Goal: Information Seeking & Learning: Find specific fact

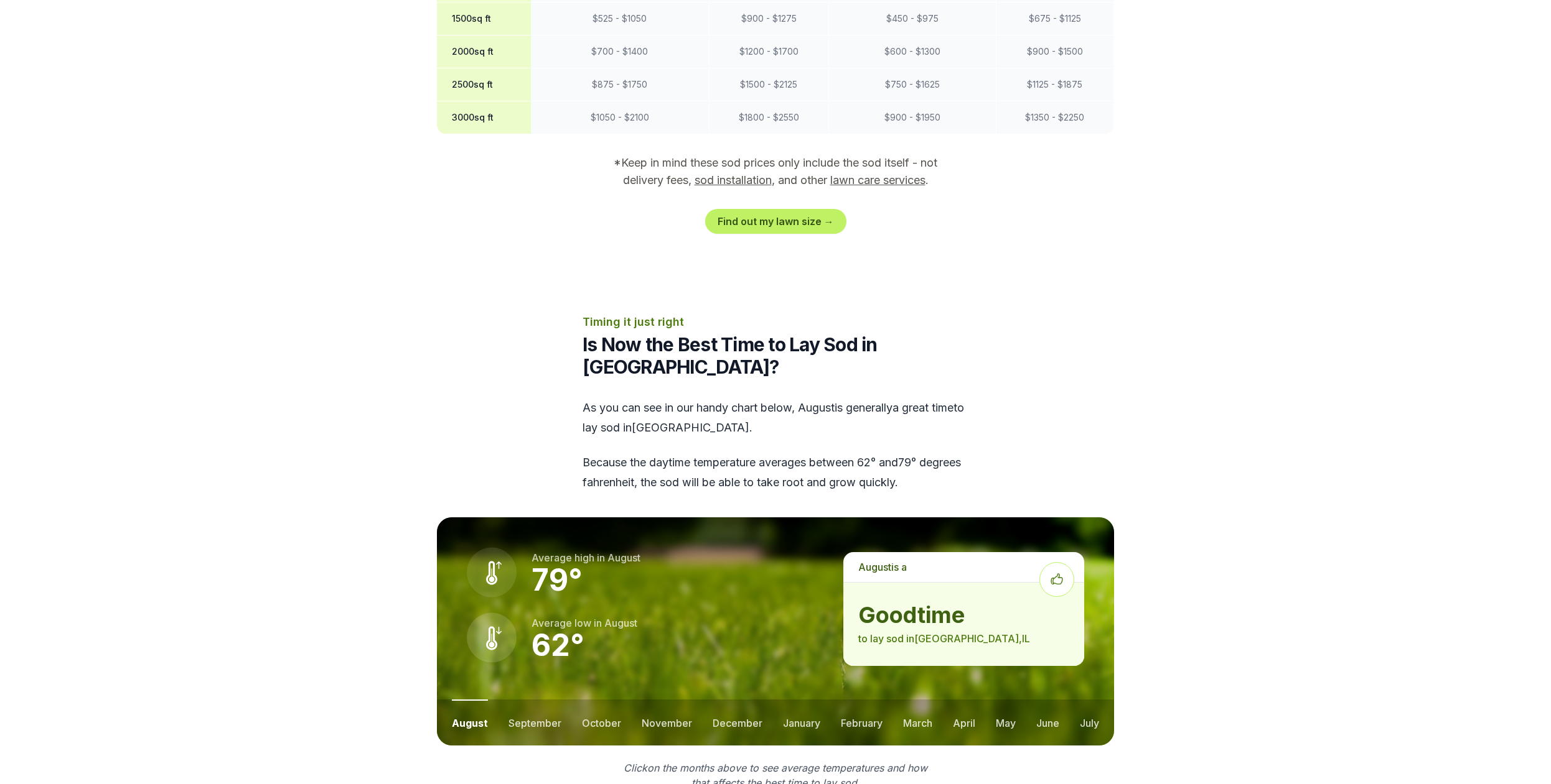
scroll to position [1269, 0]
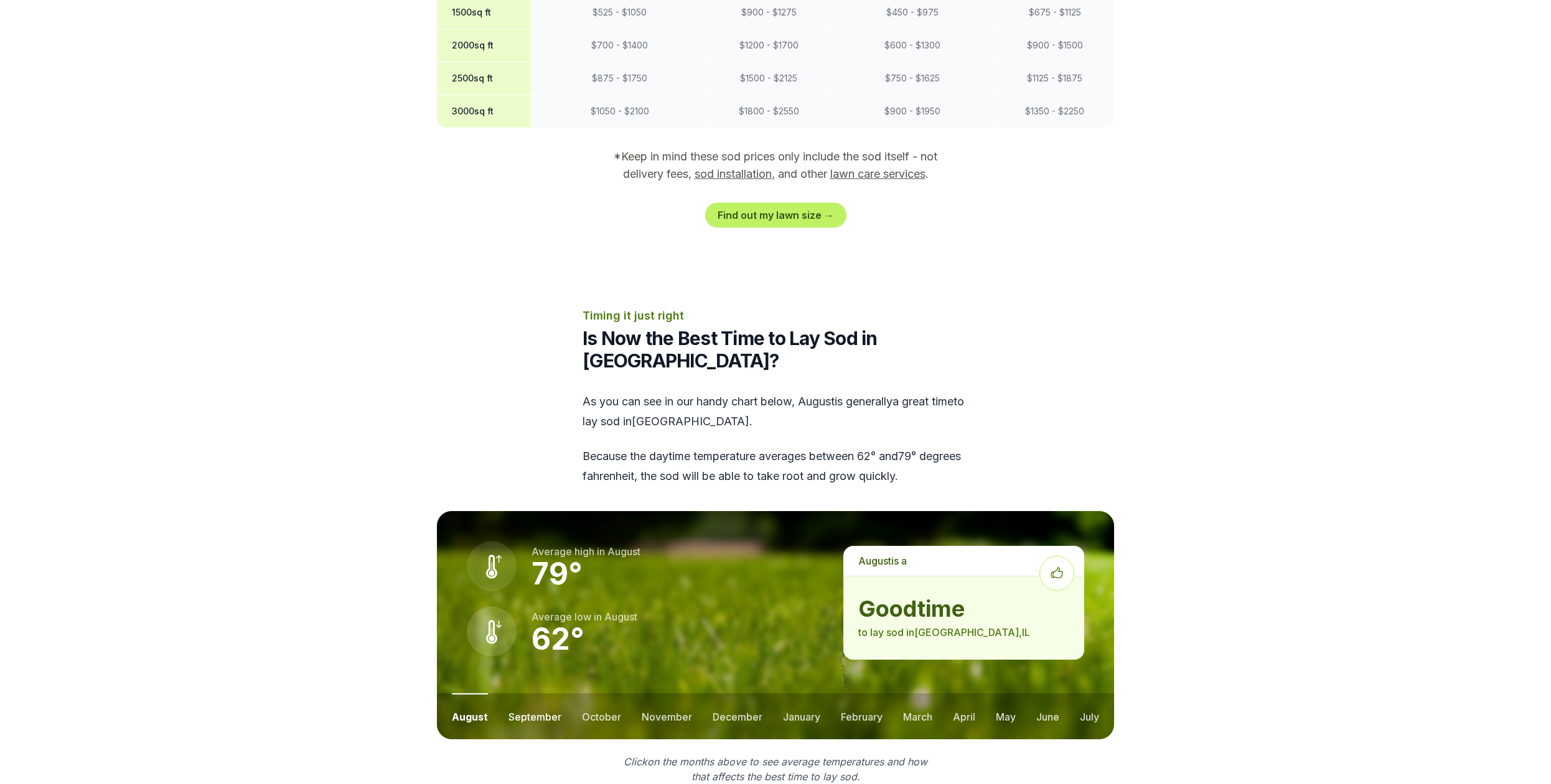
click at [532, 693] on button "september" at bounding box center [534, 716] width 53 height 46
click at [598, 693] on button "october" at bounding box center [601, 716] width 40 height 46
click at [666, 693] on button "november" at bounding box center [667, 716] width 50 height 46
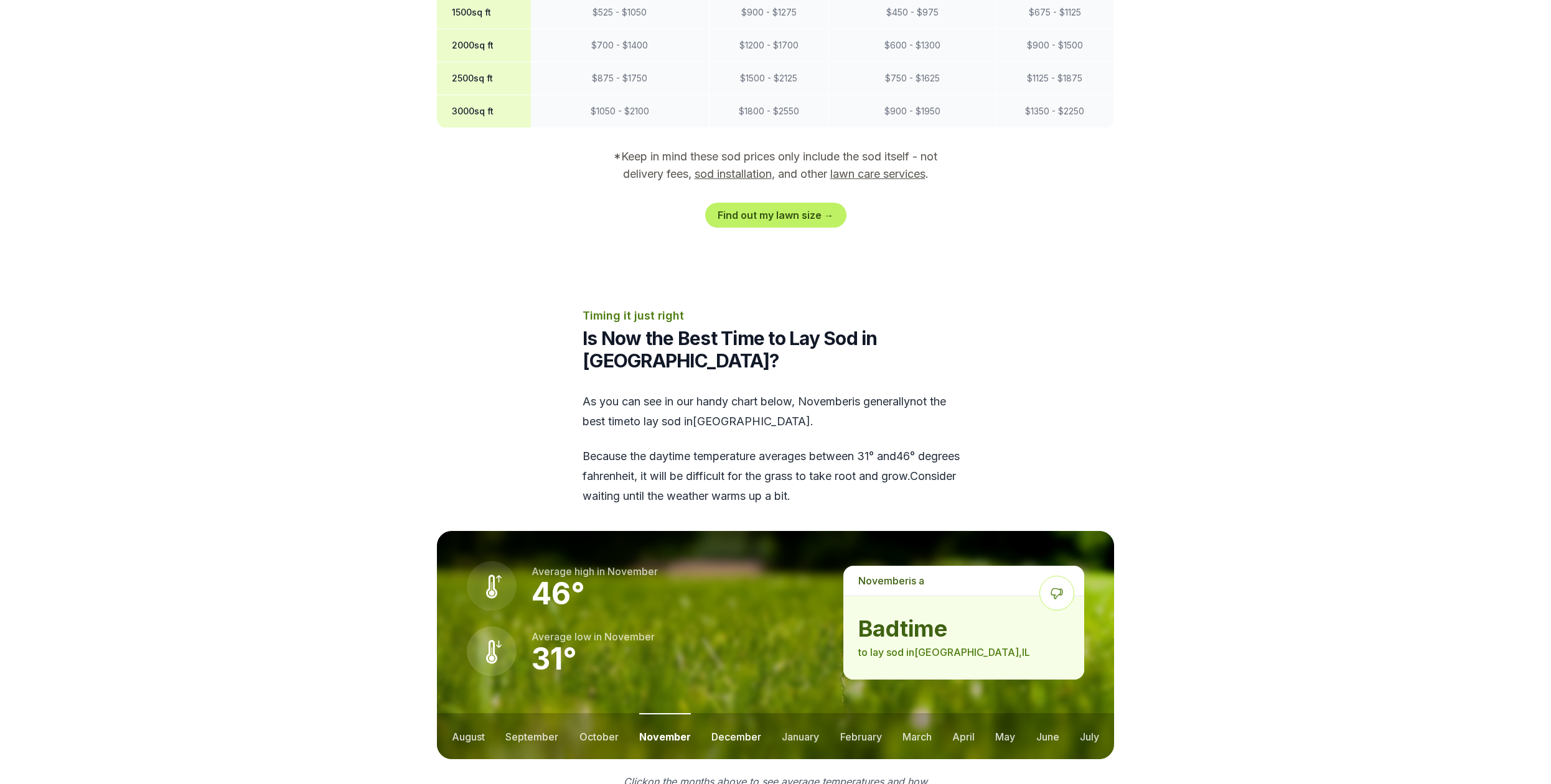
click at [729, 713] on button "december" at bounding box center [736, 736] width 50 height 46
click at [792, 713] on button "january" at bounding box center [800, 736] width 37 height 46
click at [846, 713] on button "february" at bounding box center [863, 736] width 42 height 46
click at [899, 713] on ul "august september october november december january february march april may jun…" at bounding box center [775, 736] width 677 height 46
click at [919, 713] on button "march" at bounding box center [917, 736] width 29 height 46
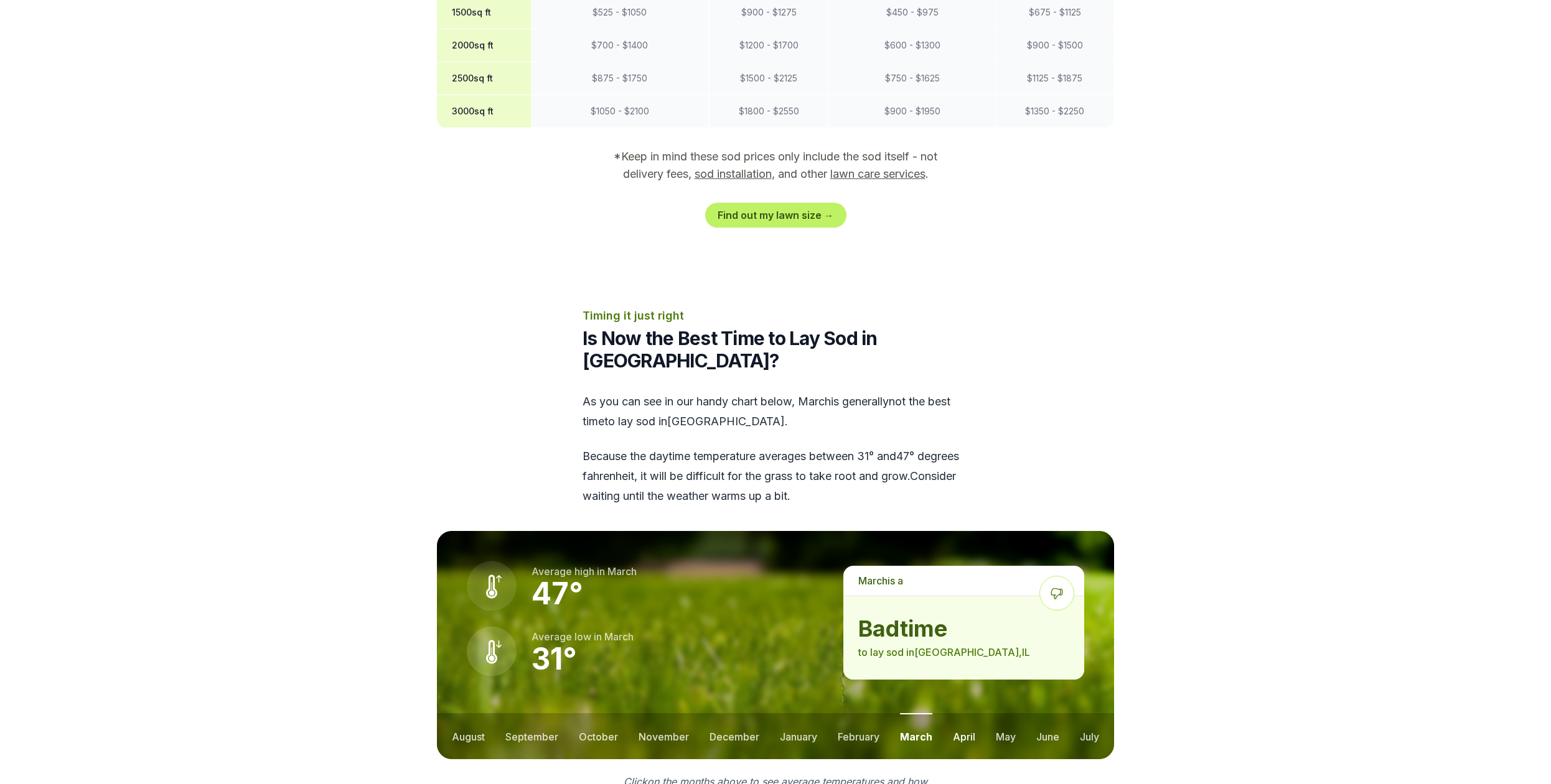
click at [964, 713] on button "april" at bounding box center [964, 736] width 23 height 46
click at [1004, 713] on button "may" at bounding box center [1005, 736] width 20 height 46
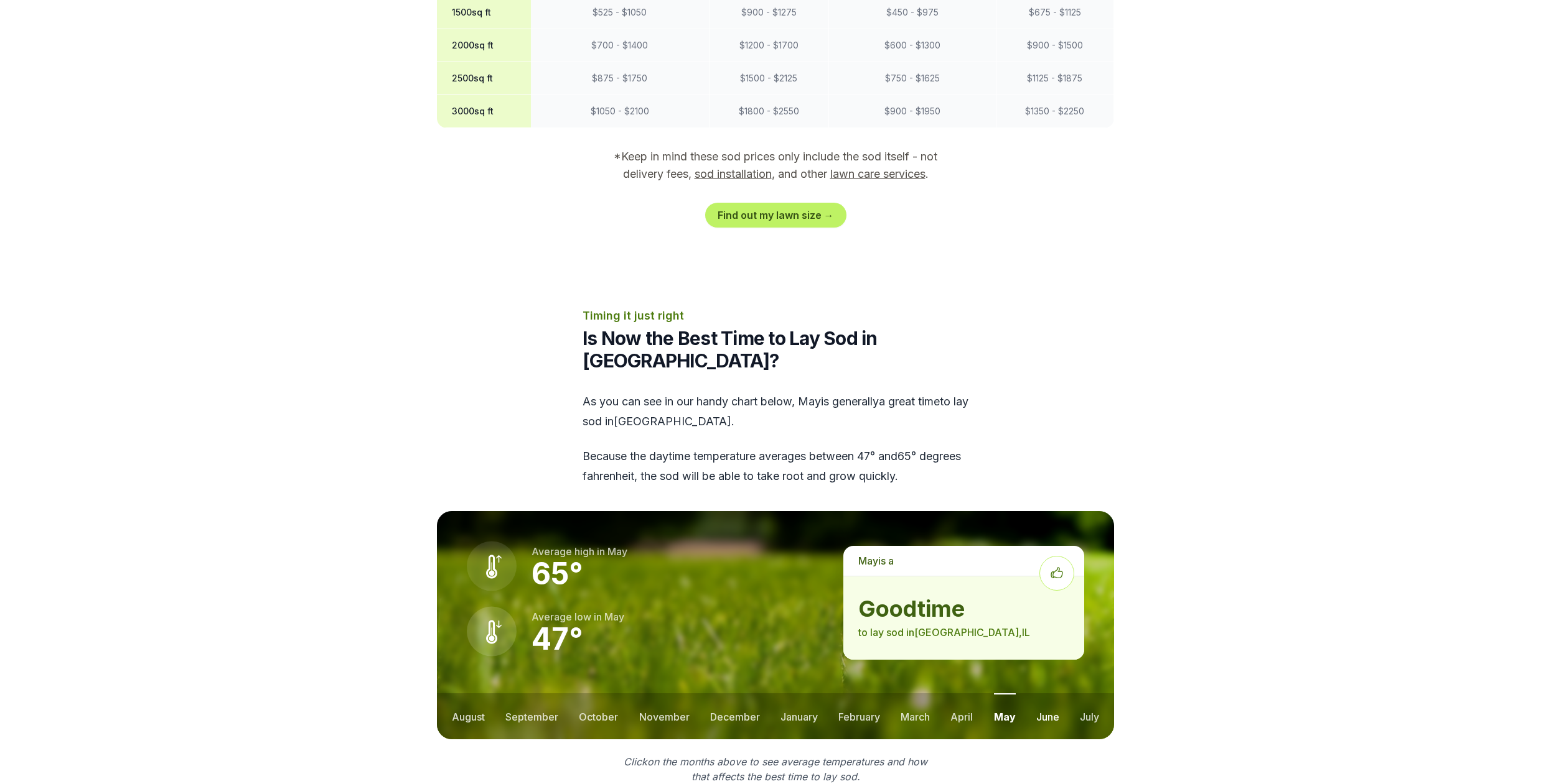
click at [1043, 693] on button "june" at bounding box center [1047, 716] width 23 height 46
click at [1088, 693] on button "july" at bounding box center [1089, 716] width 19 height 46
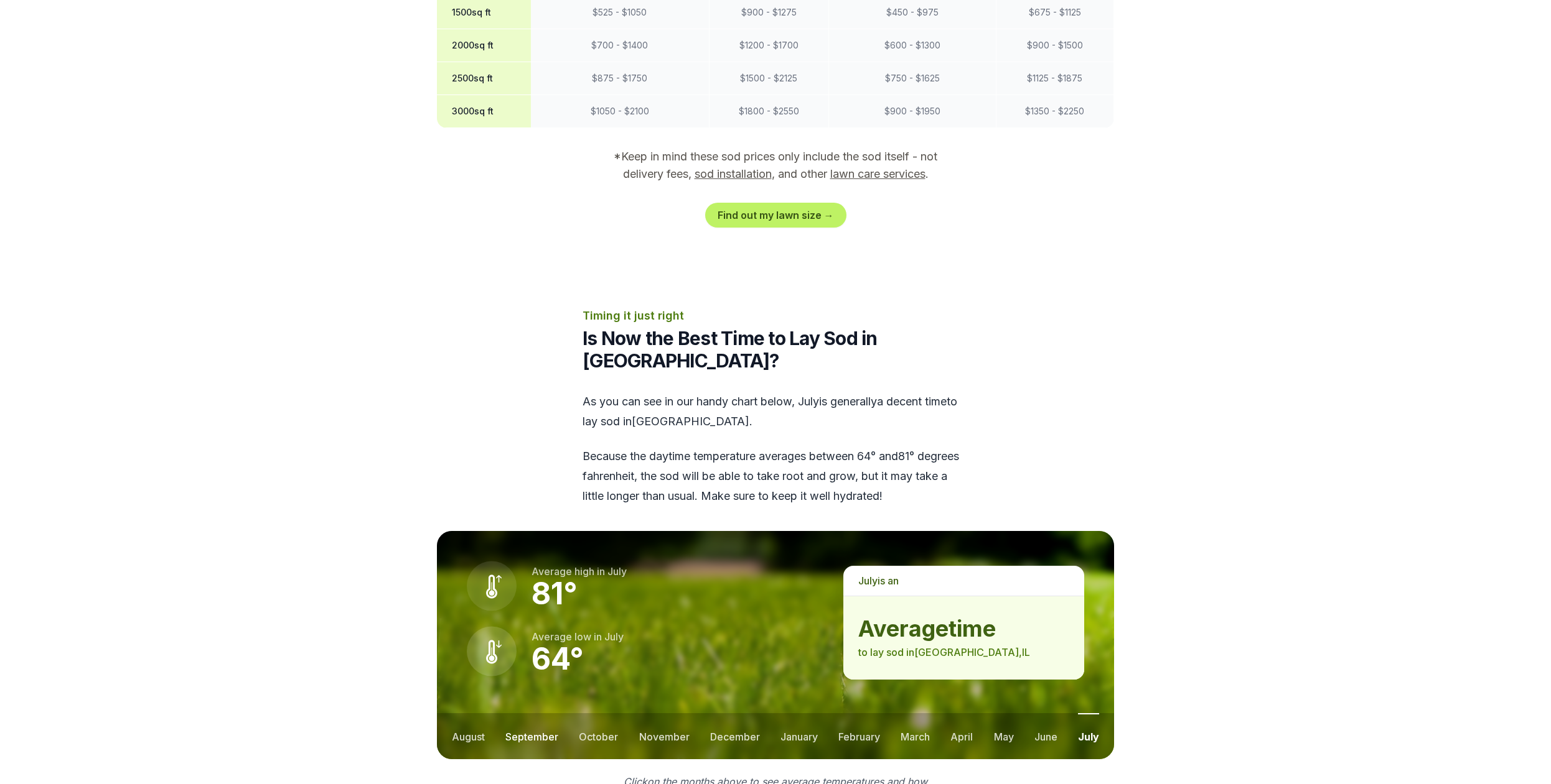
click at [519, 713] on button "september" at bounding box center [531, 736] width 53 height 46
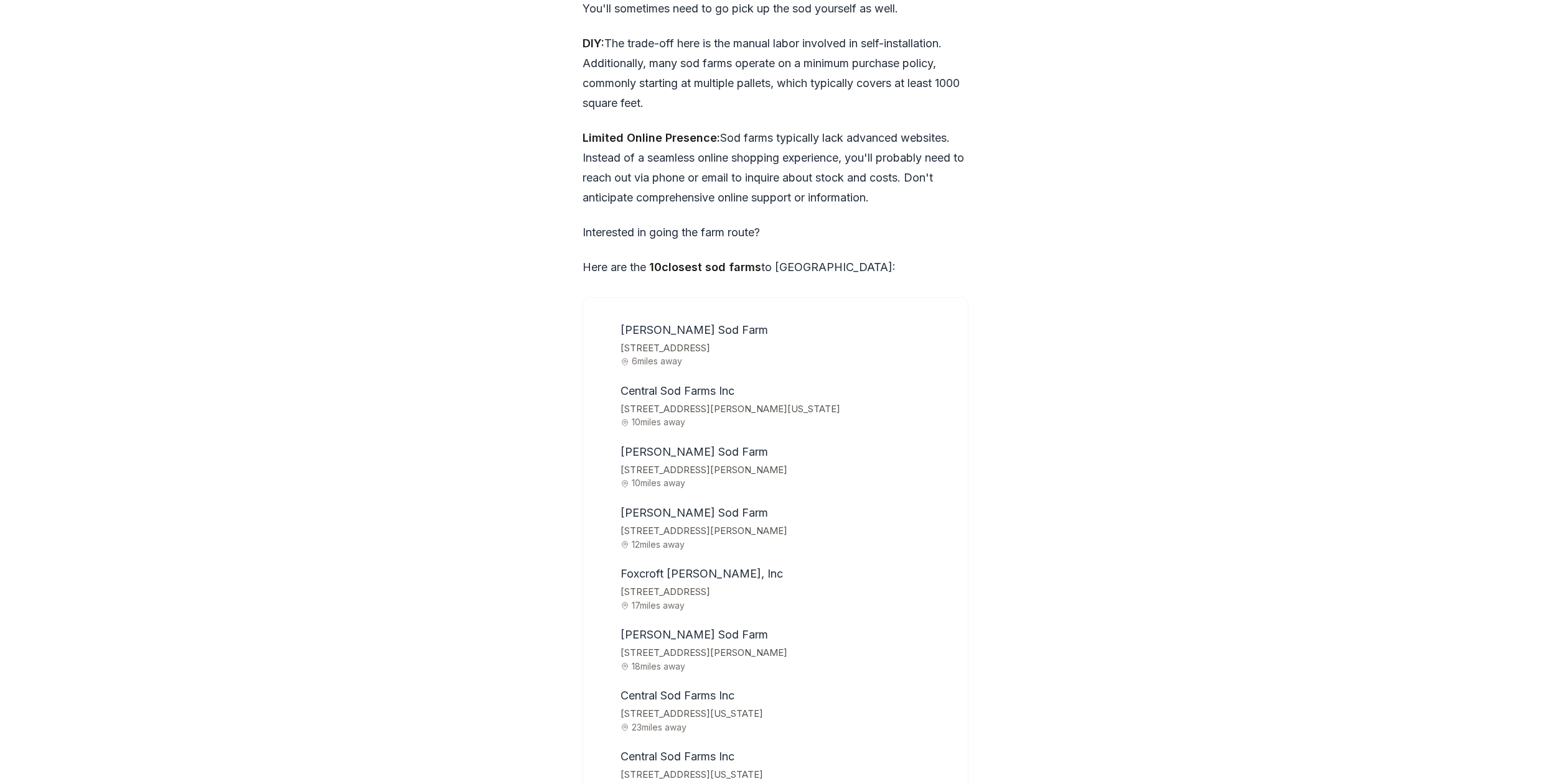
scroll to position [3806, 0]
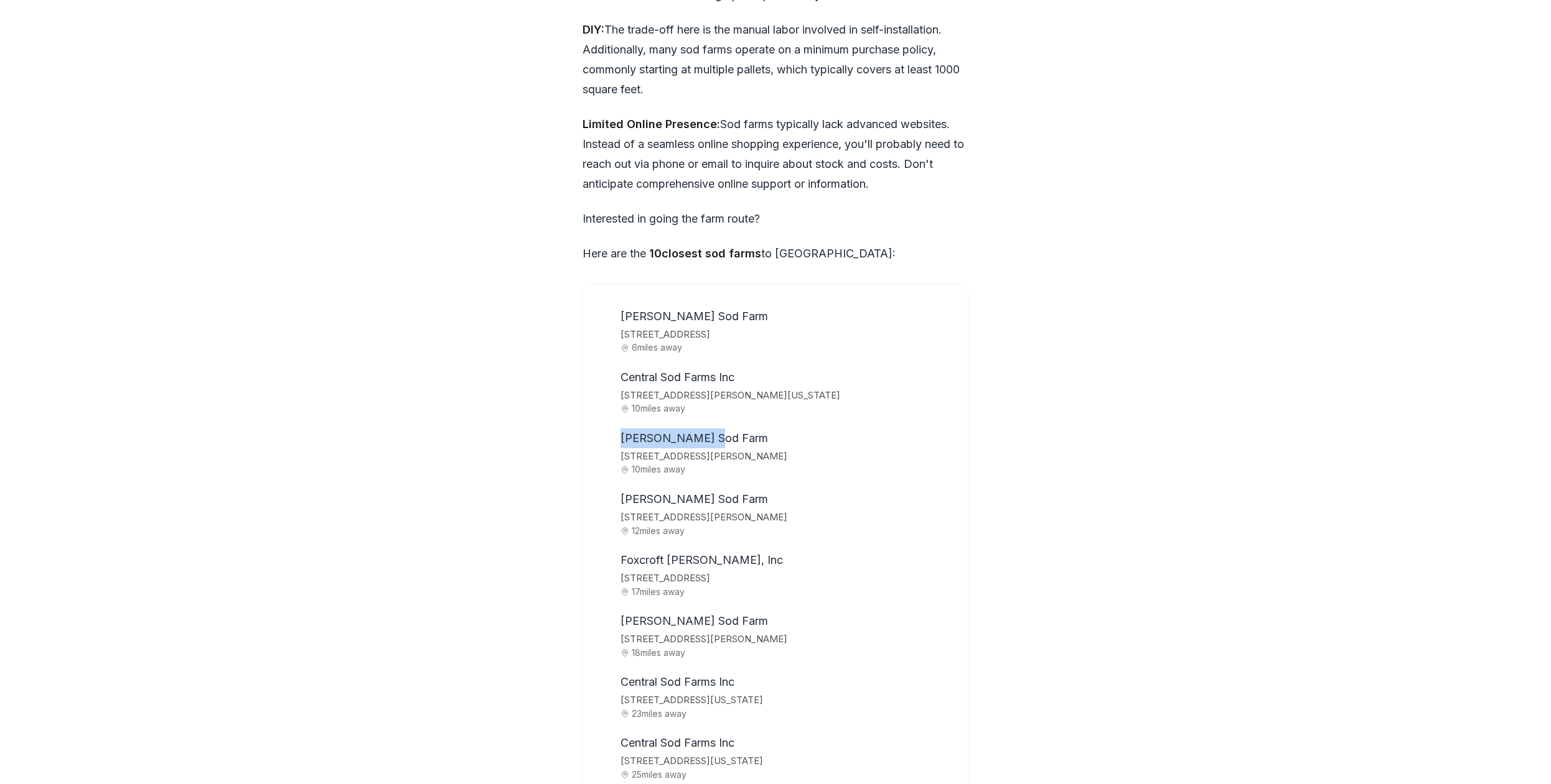
drag, startPoint x: 621, startPoint y: 354, endPoint x: 716, endPoint y: 351, distance: 95.0
click at [716, 428] on li "[PERSON_NAME][GEOGRAPHIC_DATA] [STREET_ADDRESS][PERSON_NAME] 10 miles away" at bounding box center [783, 451] width 337 height 46
copy span "[PERSON_NAME] Sod Farm"
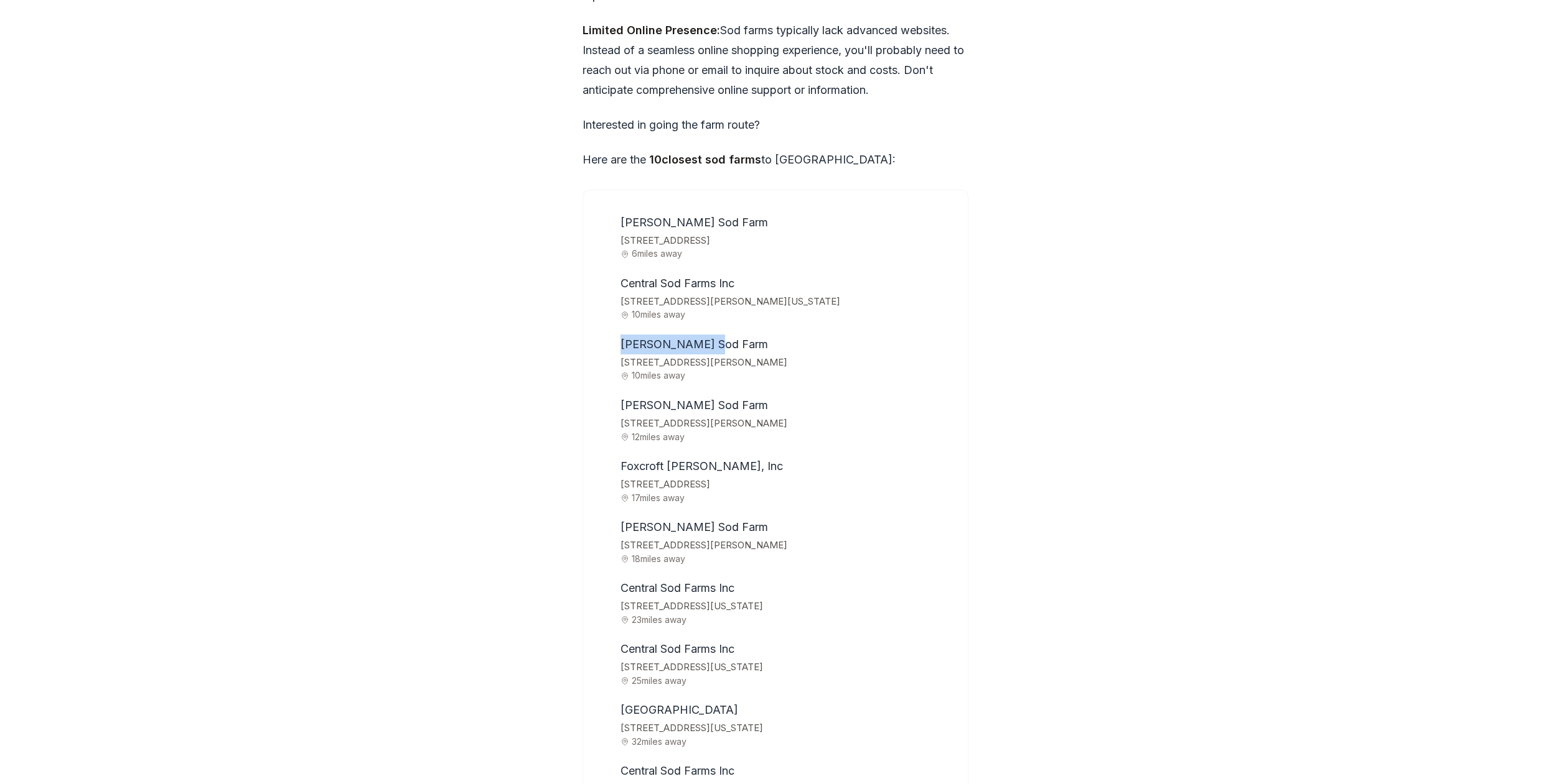
scroll to position [3933, 0]
